Goal: Information Seeking & Learning: Learn about a topic

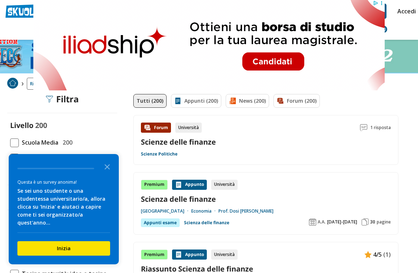
click at [108, 170] on polygon "Close the survey" at bounding box center [107, 166] width 5 height 5
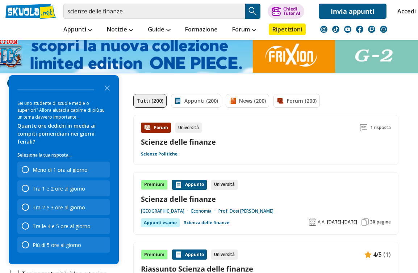
click at [107, 95] on icon "Close the survey" at bounding box center [107, 87] width 14 height 14
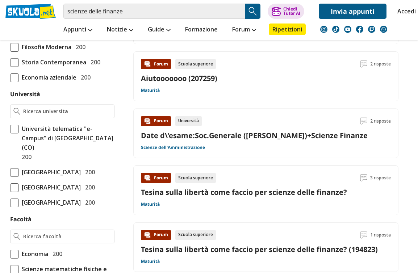
scroll to position [253, 0]
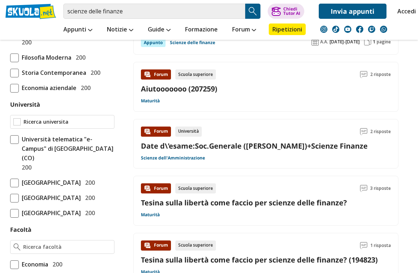
click at [33, 124] on input "Università" at bounding box center [68, 121] width 88 height 7
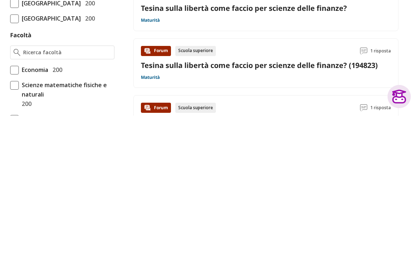
scroll to position [303, 0]
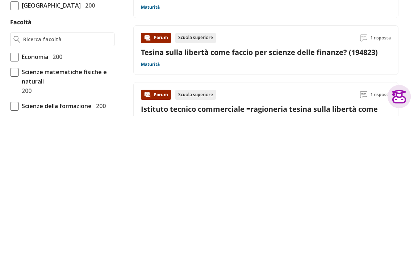
type input "[GEOGRAPHIC_DATA]"
click at [18, 211] on span at bounding box center [14, 215] width 9 height 9
click at [10, 215] on input "Economia 200" at bounding box center [10, 215] width 0 height 0
checkbox input "true"
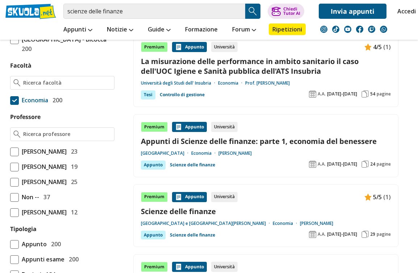
scroll to position [504, 0]
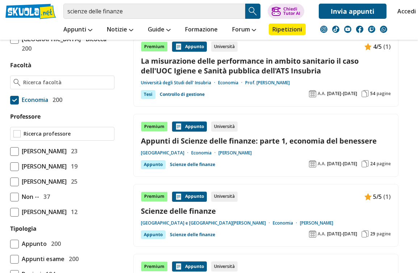
click at [91, 138] on input "Professore" at bounding box center [68, 133] width 88 height 7
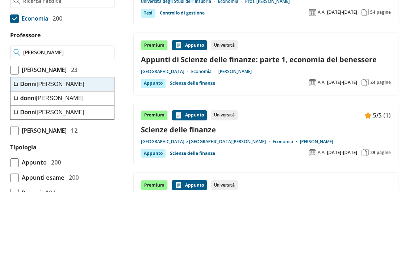
click at [97, 187] on div "Li Donni Paolo" at bounding box center [61, 194] width 103 height 14
type input "[PERSON_NAME]"
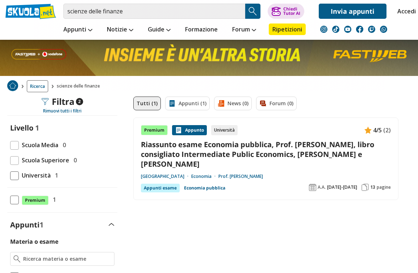
click at [270, 150] on link "Riassunto esame Economia pubblica, Prof. [PERSON_NAME], libro consigliato Inter…" at bounding box center [266, 155] width 250 height 30
